Goal: Find specific page/section: Find specific page/section

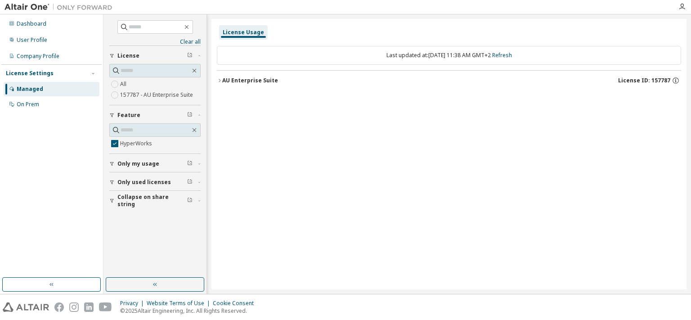
click at [570, 169] on div "License Usage Last updated at: [DATE] 11:38 AM GMT+2 Refresh AU Enterprise Suit…" at bounding box center [448, 154] width 475 height 270
click at [58, 29] on div "Dashboard" at bounding box center [52, 24] width 96 height 14
